Goal: Communication & Community: Answer question/provide support

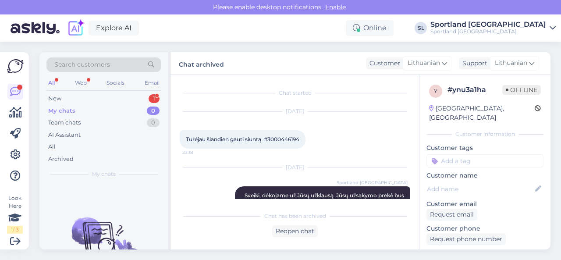
click at [142, 99] on div "New 1" at bounding box center [103, 98] width 115 height 12
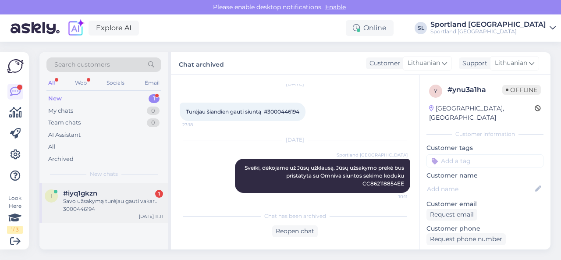
drag, startPoint x: 132, startPoint y: 200, endPoint x: 136, endPoint y: 203, distance: 5.3
click at [131, 200] on div "Savo užsakymą turėjau gauti vakar.. 3000446194" at bounding box center [113, 205] width 100 height 16
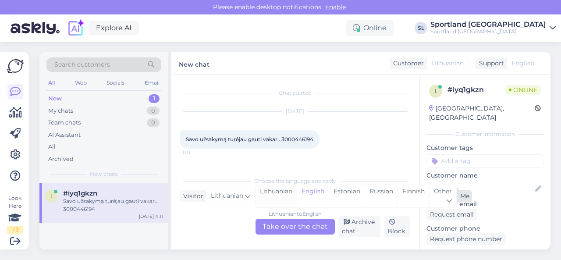
click at [281, 197] on div "Lithuanian" at bounding box center [275, 196] width 41 height 22
click at [281, 223] on div "Lithuanian to Lithuanian Take over the chat" at bounding box center [294, 227] width 79 height 16
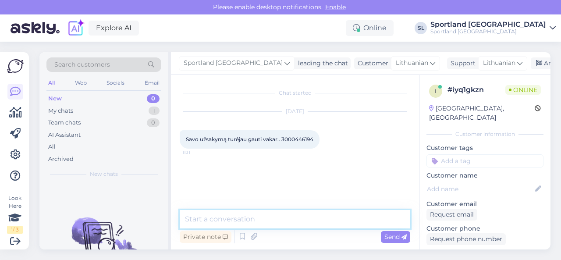
click at [277, 218] on textarea at bounding box center [295, 219] width 230 height 18
type textarea "Sveiki"
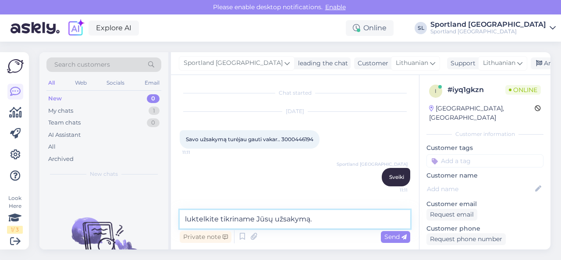
type textarea "luktelkite tikriname Jūsų užsakymą."
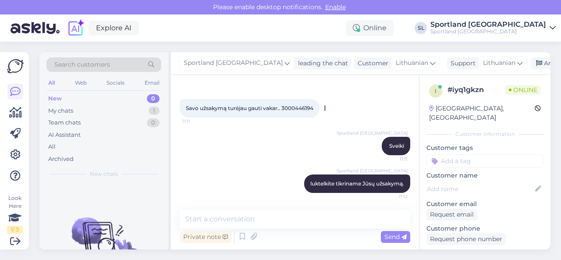
click at [307, 109] on span "Savo užsakymą turėjau gauti vakar.. 3000446194" at bounding box center [249, 108] width 127 height 7
copy div "3000446194 11:11"
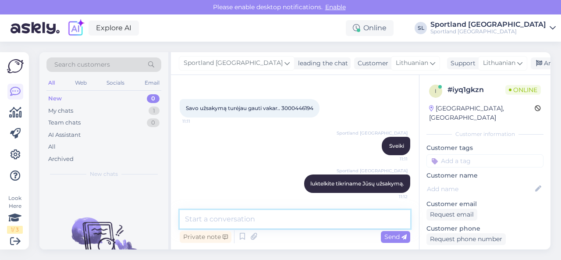
click at [251, 220] on textarea at bounding box center [295, 219] width 230 height 18
paste textarea "NIKE RISE DRI-FIT TRUCKER CAP SKU: 76512203125 SPO: HJ7018_010 Aksesuarų dydis:…"
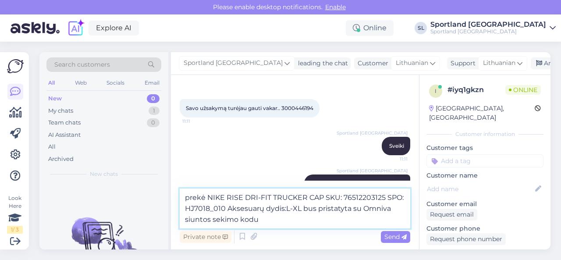
paste textarea "CC862118854EE"
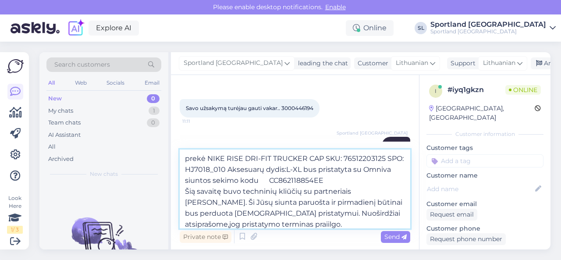
click at [354, 215] on textarea "prekė NIKE RISE DRI-FIT TRUCKER CAP SKU: 76512203125 SPO: HJ7018_010 Aksesuarų …" at bounding box center [295, 188] width 230 height 79
type textarea "prekė NIKE RISE DRI-FIT TRUCKER CAP SKU: 76512203125 SPO: HJ7018_010 Aksesuarų …"
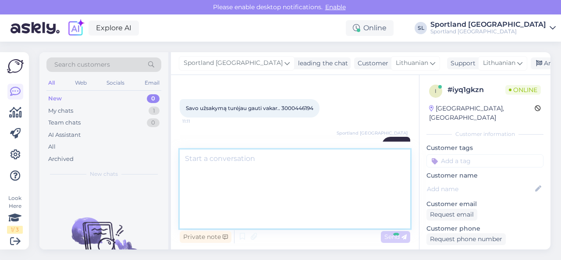
scroll to position [116, 0]
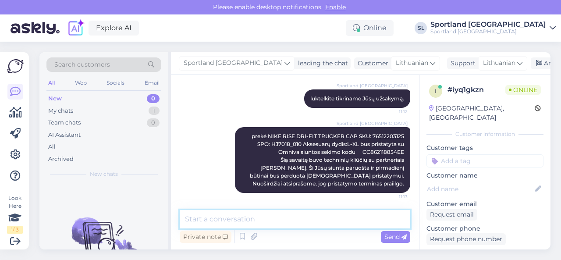
click at [369, 215] on textarea at bounding box center [295, 219] width 230 height 18
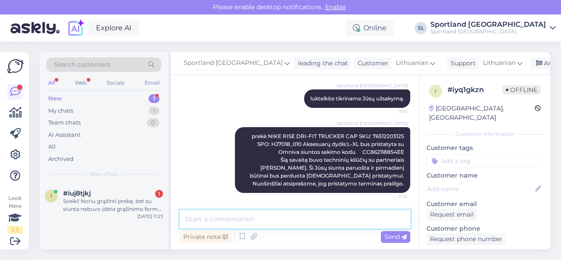
click at [369, 215] on textarea at bounding box center [295, 219] width 230 height 18
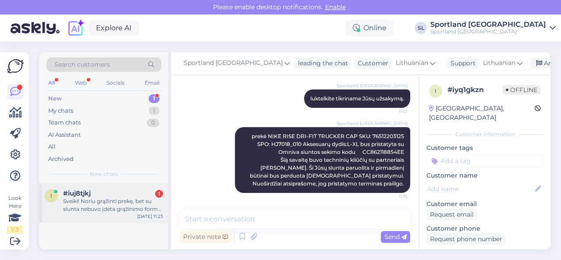
click at [131, 200] on div "Sveiki! Noriu grąžinti prekę, bet su siunta nebuvo įdėta grąžinimo forma. Ar bū…" at bounding box center [113, 205] width 100 height 16
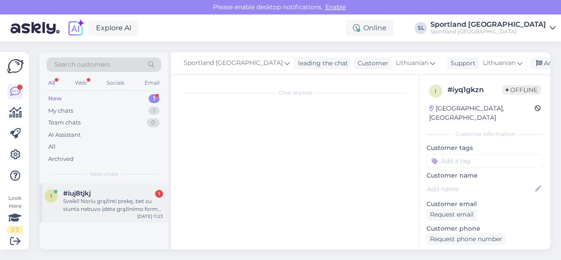
scroll to position [2, 0]
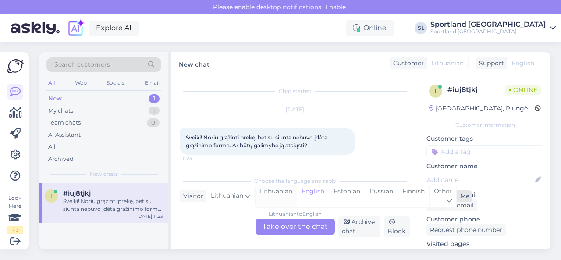
click at [269, 197] on div "Lithuanian" at bounding box center [275, 196] width 41 height 22
click at [284, 225] on div "Lithuanian to Lithuanian Take over the chat" at bounding box center [294, 227] width 79 height 16
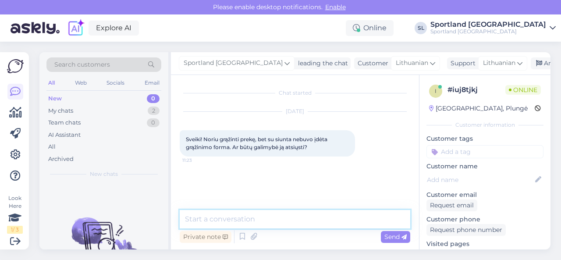
click at [283, 220] on textarea at bounding box center [295, 219] width 230 height 18
type textarea "Sveiki"
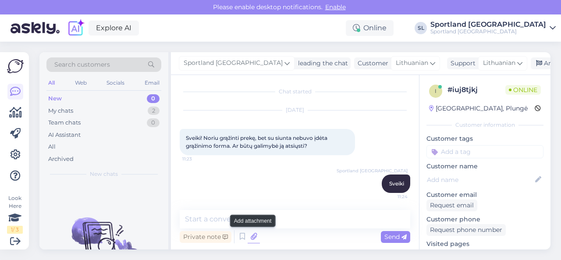
click at [252, 236] on icon at bounding box center [253, 236] width 12 height 13
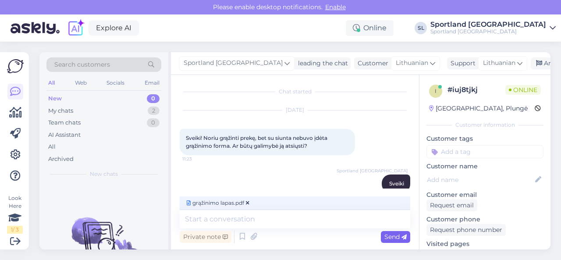
click at [388, 238] on span "Send" at bounding box center [395, 237] width 22 height 8
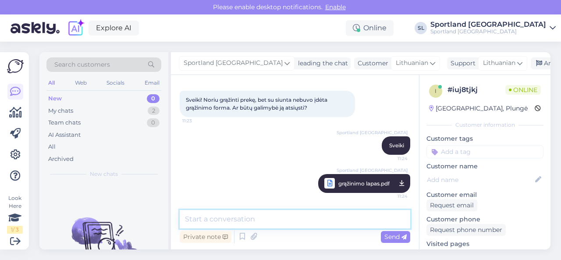
click at [336, 217] on textarea at bounding box center [295, 219] width 230 height 18
type textarea "Siunčiame prekių grąžinimo formą."
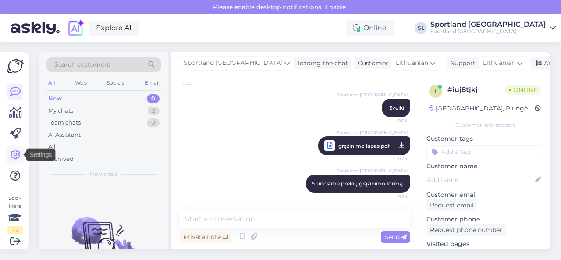
click at [13, 153] on icon at bounding box center [15, 154] width 11 height 11
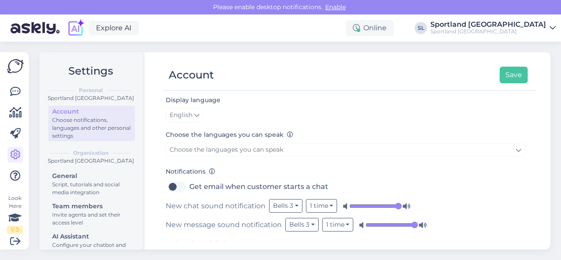
scroll to position [131, 0]
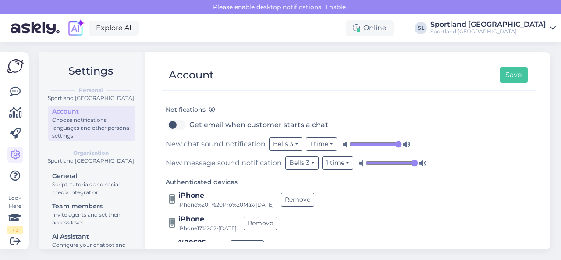
click at [395, 141] on input "range" at bounding box center [375, 144] width 53 height 9
click at [413, 159] on input "range" at bounding box center [391, 163] width 53 height 9
click at [514, 75] on button "Save" at bounding box center [513, 75] width 28 height 17
click at [11, 93] on icon at bounding box center [15, 91] width 11 height 11
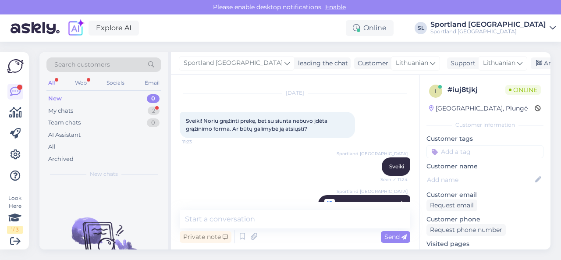
scroll to position [115, 0]
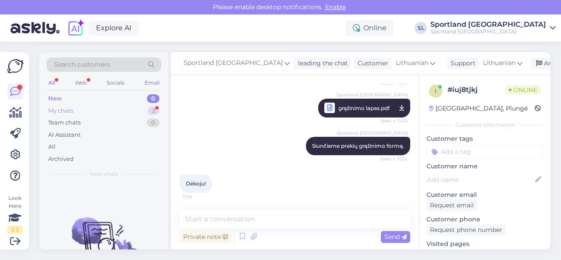
click at [132, 113] on div "My chats 2" at bounding box center [103, 111] width 115 height 12
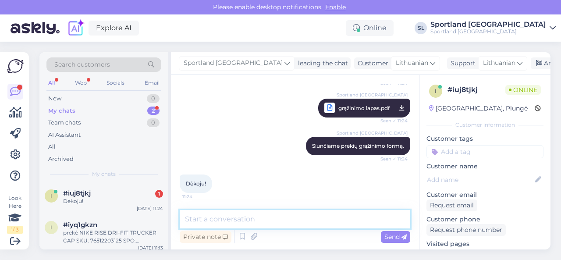
click at [221, 217] on textarea at bounding box center [295, 219] width 230 height 18
type textarea "linkime gero savaitgalio! ;)"
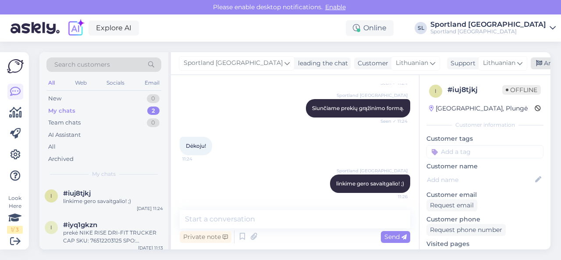
click at [530, 65] on div "Archive chat" at bounding box center [557, 63] width 55 height 12
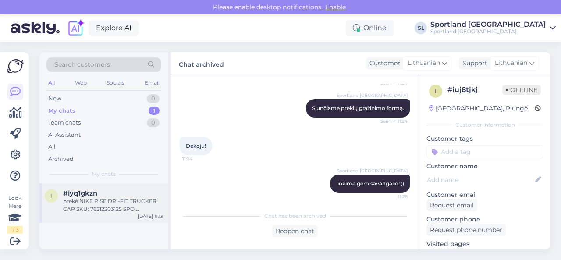
click at [147, 207] on div "prekė NIKE RISE DRI-FIT TRUCKER CAP SKU: 76512203125 SPO: HJ7018_010 Aksesuarų …" at bounding box center [113, 205] width 100 height 16
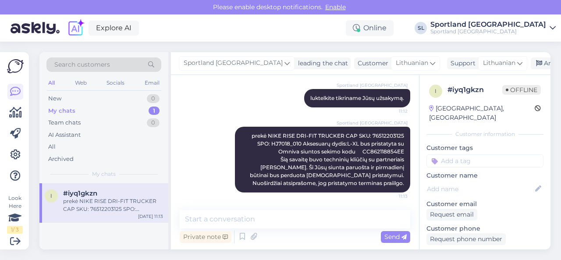
scroll to position [116, 0]
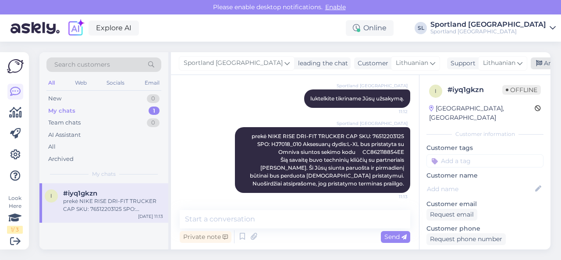
click at [530, 63] on div "Archive chat" at bounding box center [557, 63] width 55 height 12
